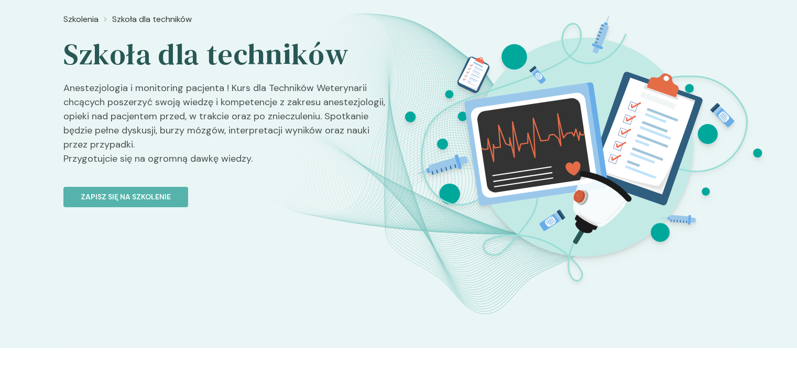
scroll to position [65, 0]
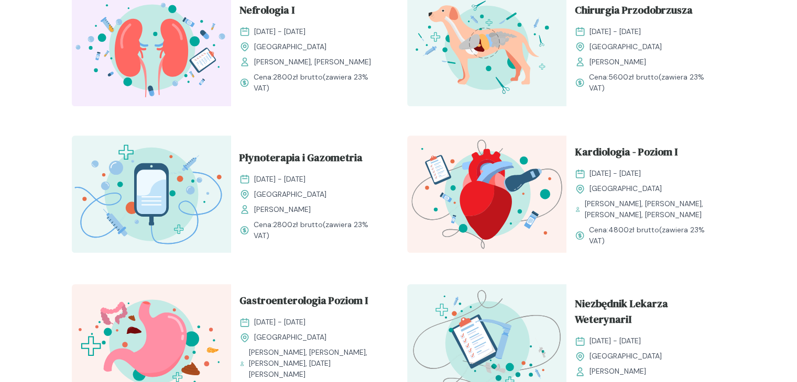
scroll to position [847, 0]
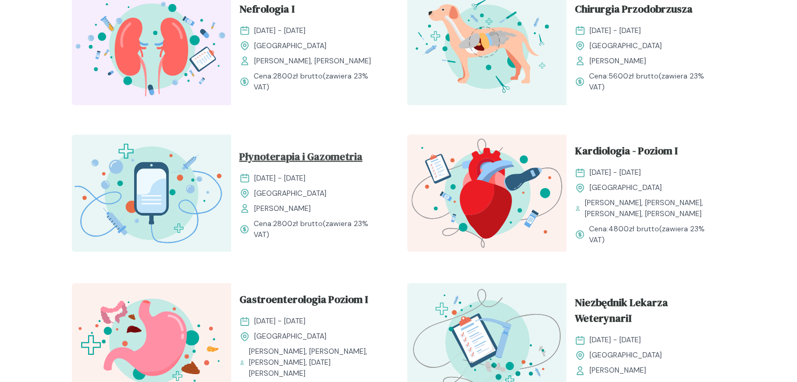
click at [287, 162] on span "Płynoterapia i Gazometria" at bounding box center [300, 159] width 123 height 20
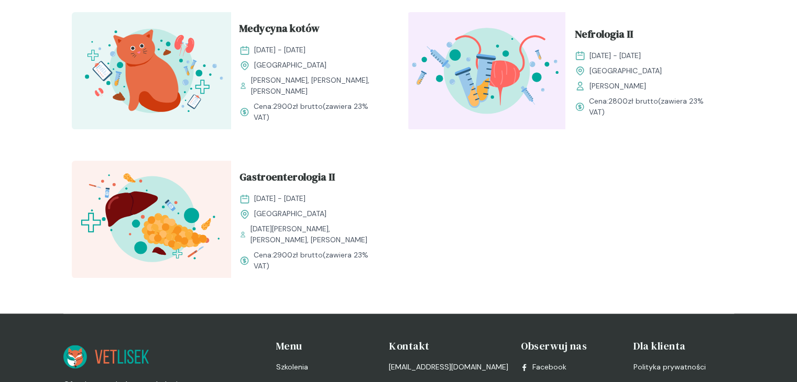
scroll to position [1283, 0]
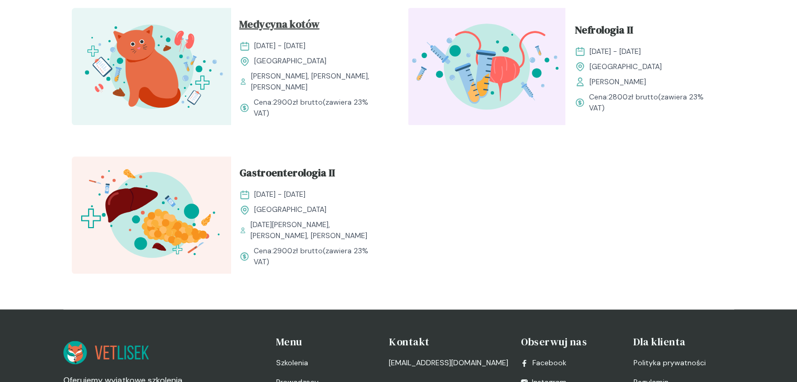
click at [277, 36] on span "Medycyna kotów" at bounding box center [279, 26] width 80 height 20
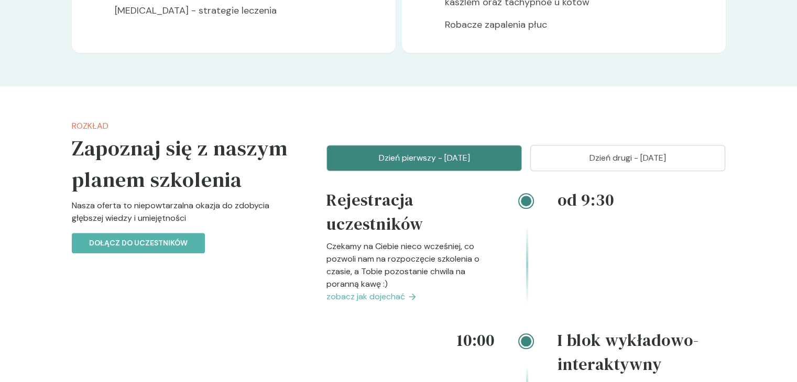
scroll to position [986, 0]
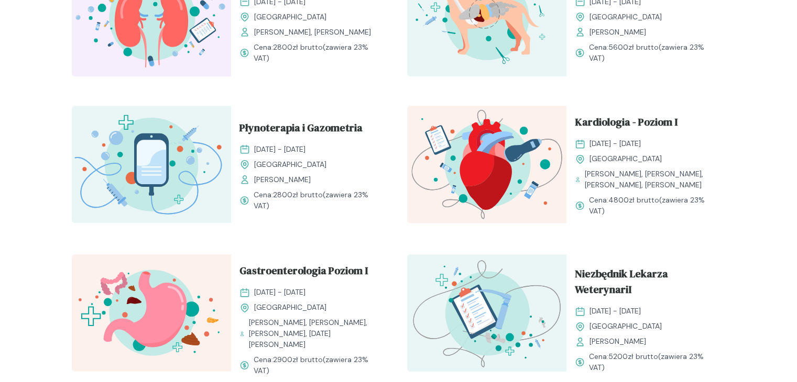
scroll to position [871, 0]
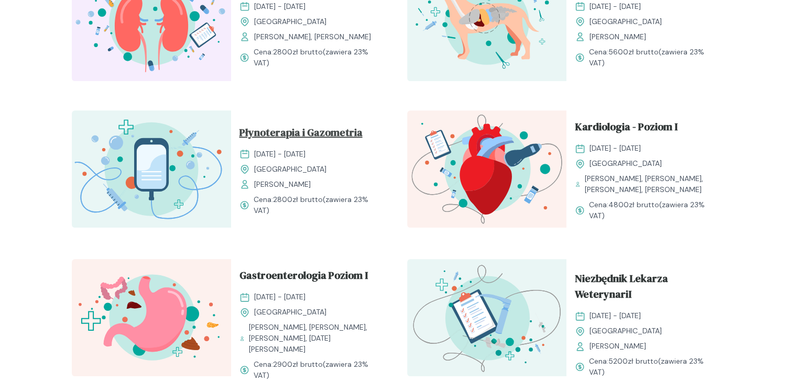
click at [310, 134] on span "Płynoterapia i Gazometria" at bounding box center [300, 135] width 123 height 20
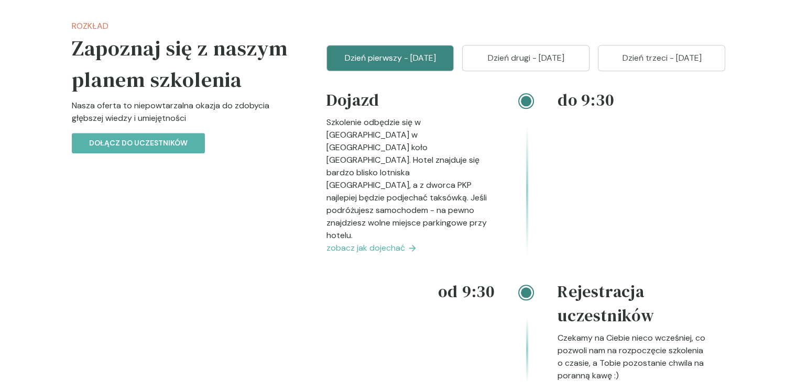
scroll to position [1168, 0]
click at [539, 46] on button "Dzień drugi - [DATE]" at bounding box center [525, 59] width 127 height 26
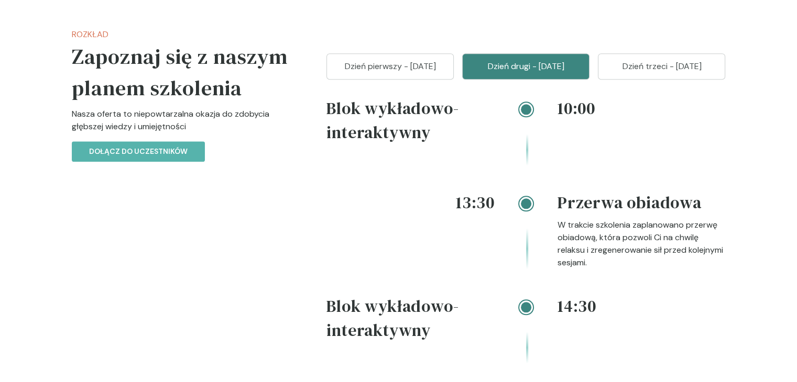
scroll to position [1160, 0]
click at [673, 72] on button "Dzień trzeci - [DATE]" at bounding box center [661, 66] width 127 height 26
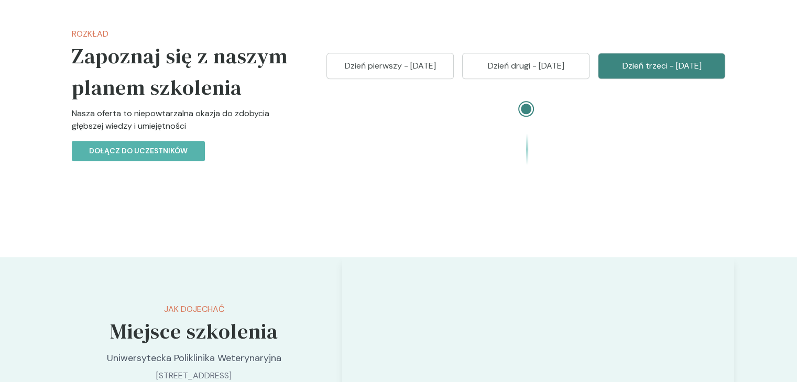
scroll to position [1235, 0]
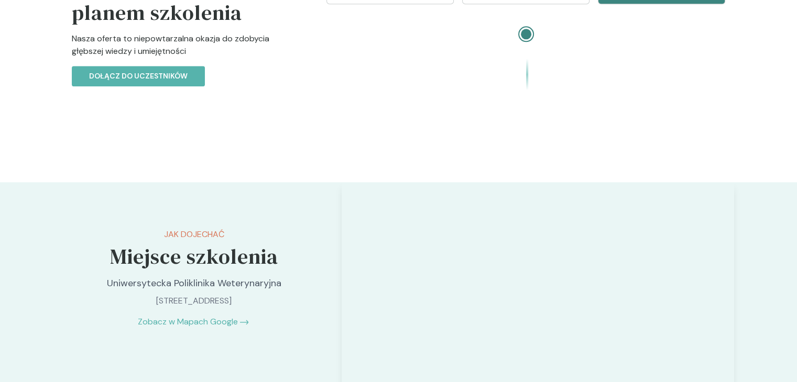
click at [528, 107] on div at bounding box center [525, 68] width 399 height 94
drag, startPoint x: 519, startPoint y: 56, endPoint x: 525, endPoint y: 31, distance: 25.4
click at [525, 31] on div at bounding box center [525, 58] width 63 height 64
click at [525, 31] on div at bounding box center [526, 34] width 10 height 10
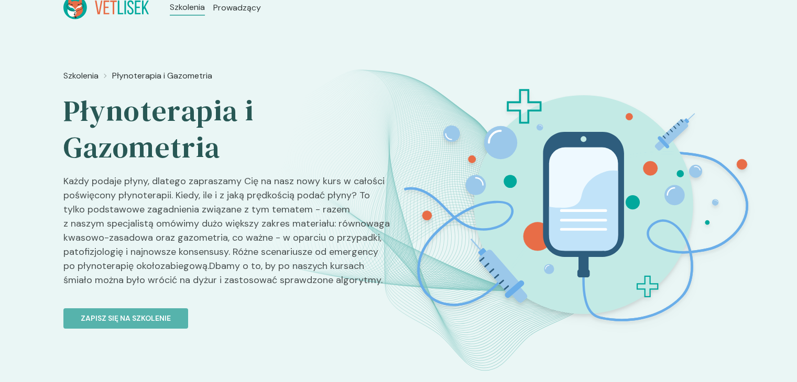
scroll to position [0, 0]
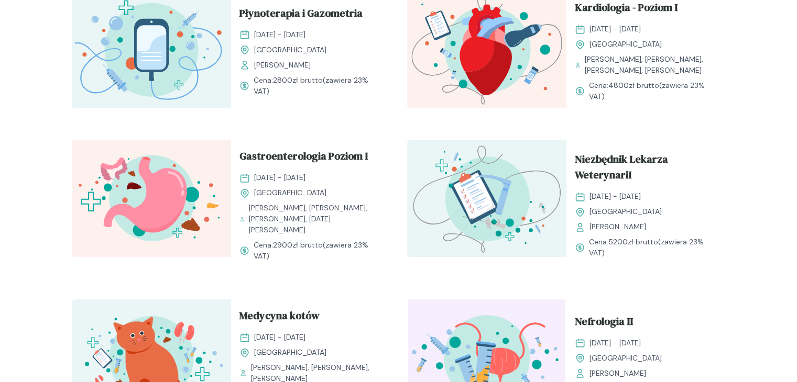
scroll to position [991, 0]
click at [602, 181] on span "Niezbędnik Lekarza WeterynariI" at bounding box center [645, 169] width 142 height 36
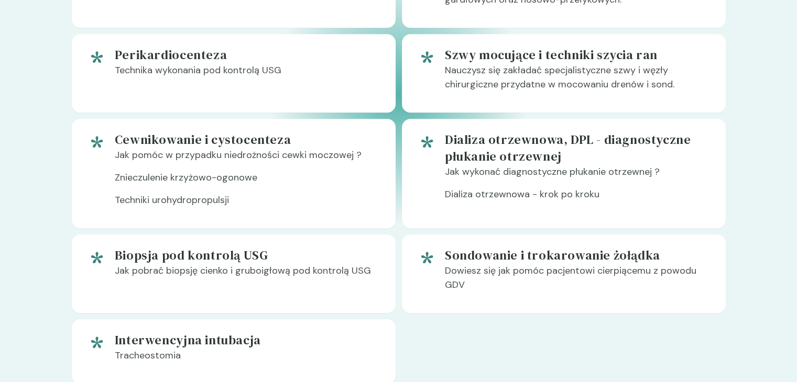
scroll to position [875, 0]
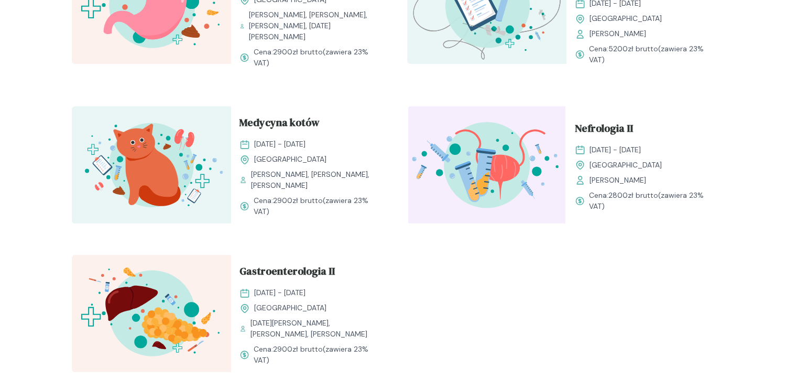
scroll to position [1272, 0]
